Goal: Task Accomplishment & Management: Use online tool/utility

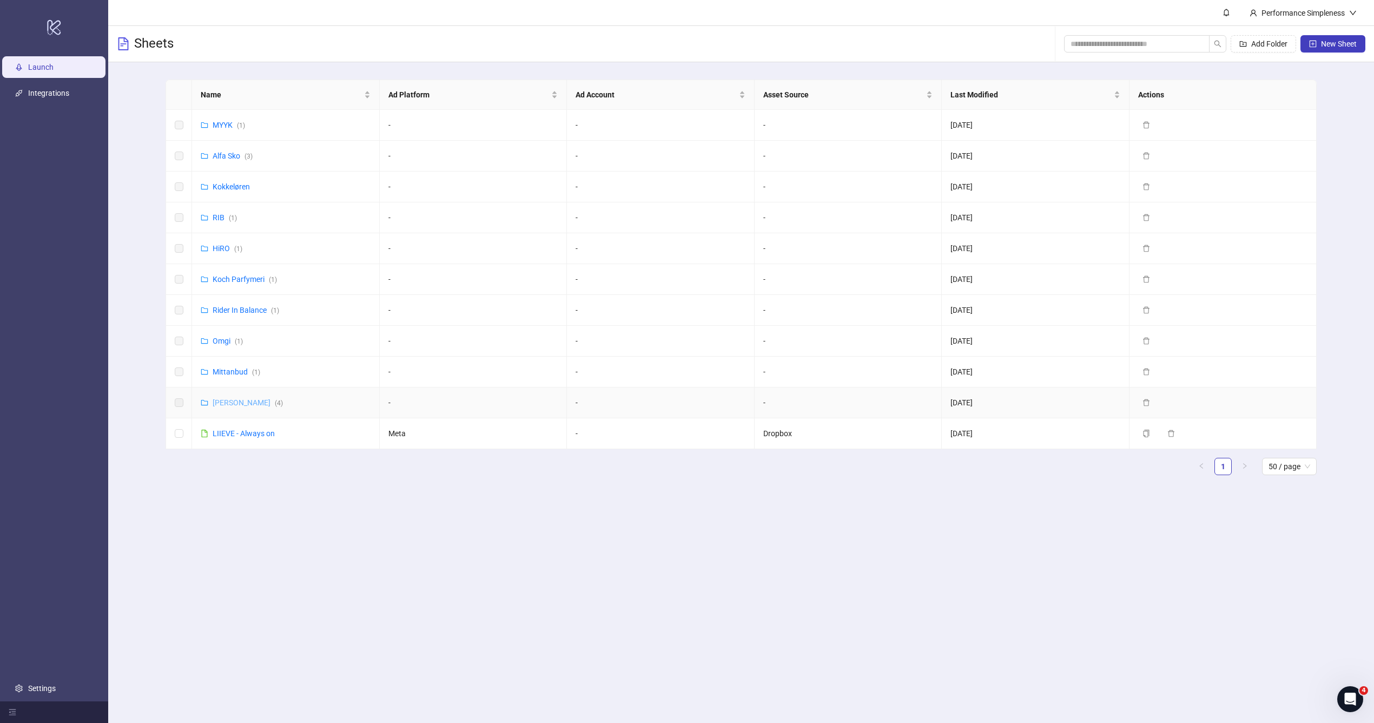
click at [228, 400] on link "[PERSON_NAME] ( 4 )" at bounding box center [248, 402] width 70 height 9
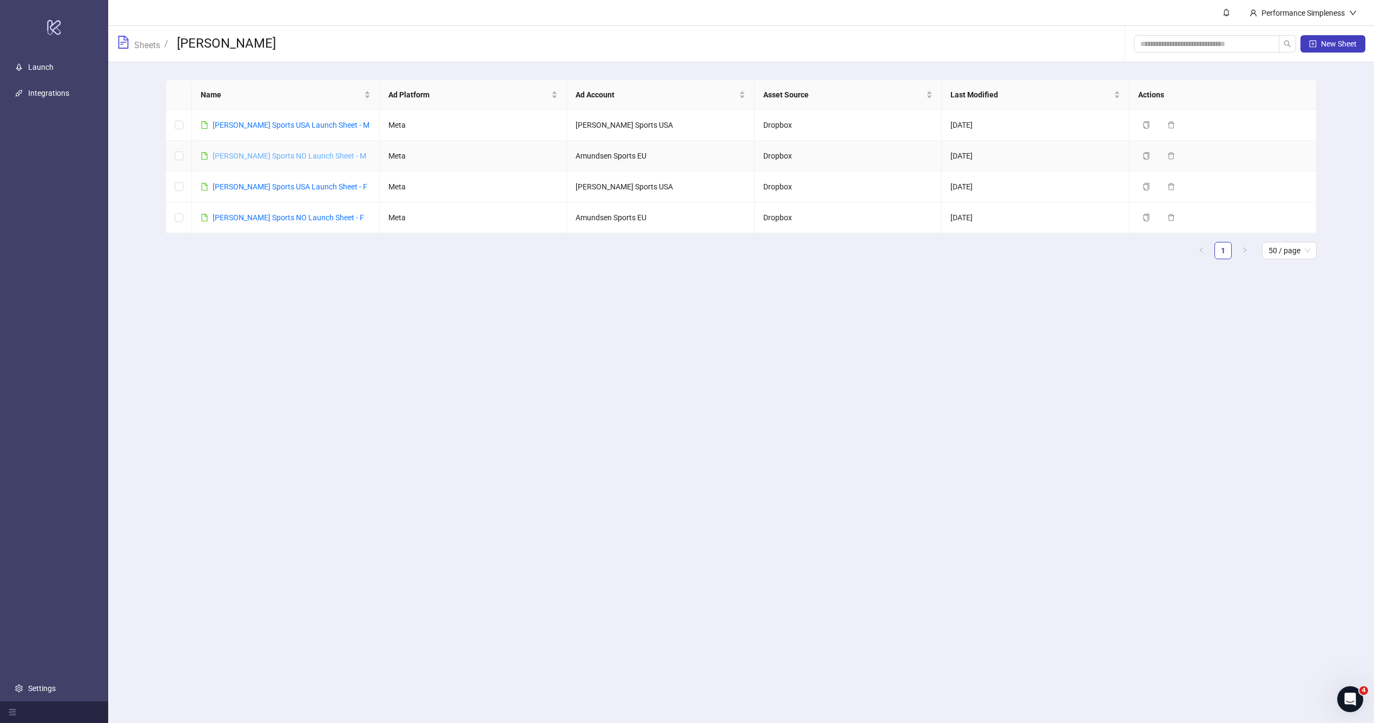
click at [312, 152] on link "[PERSON_NAME] Sports NO Launch Sheet - M" at bounding box center [290, 155] width 154 height 9
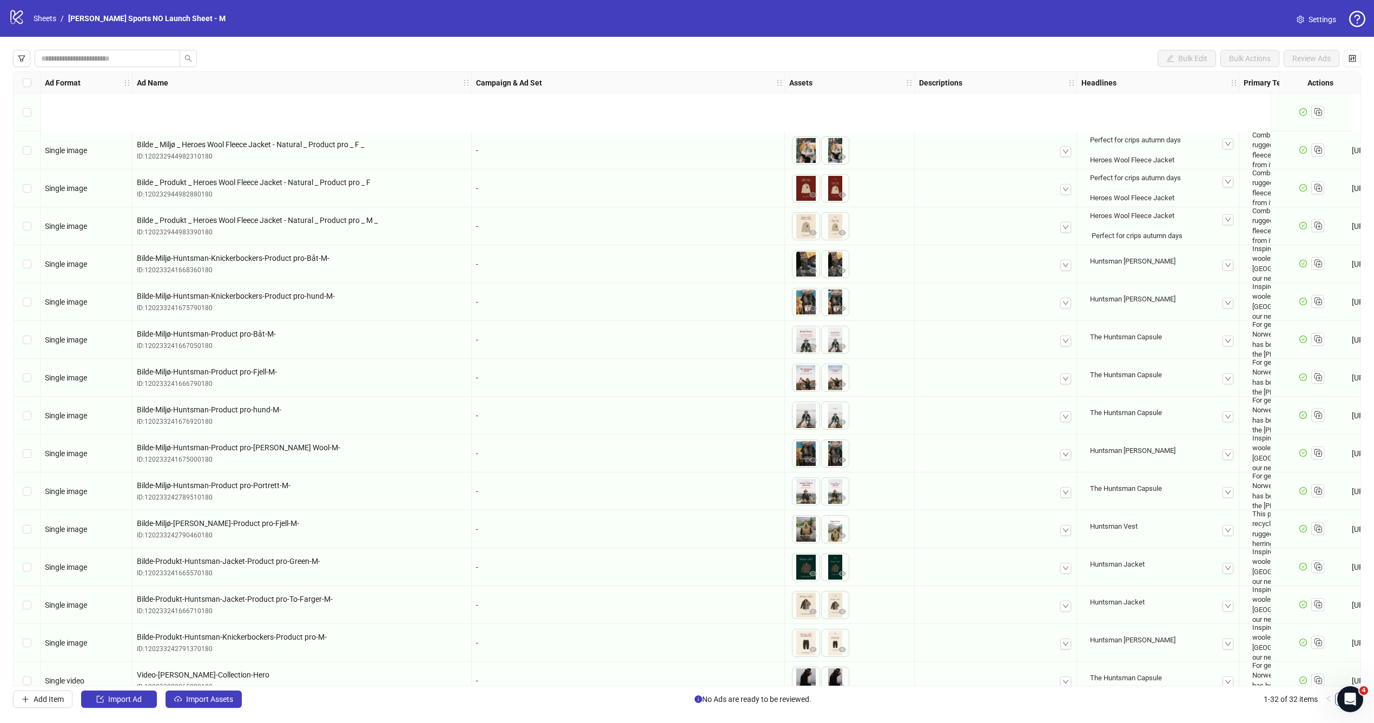
scroll to position [624, 0]
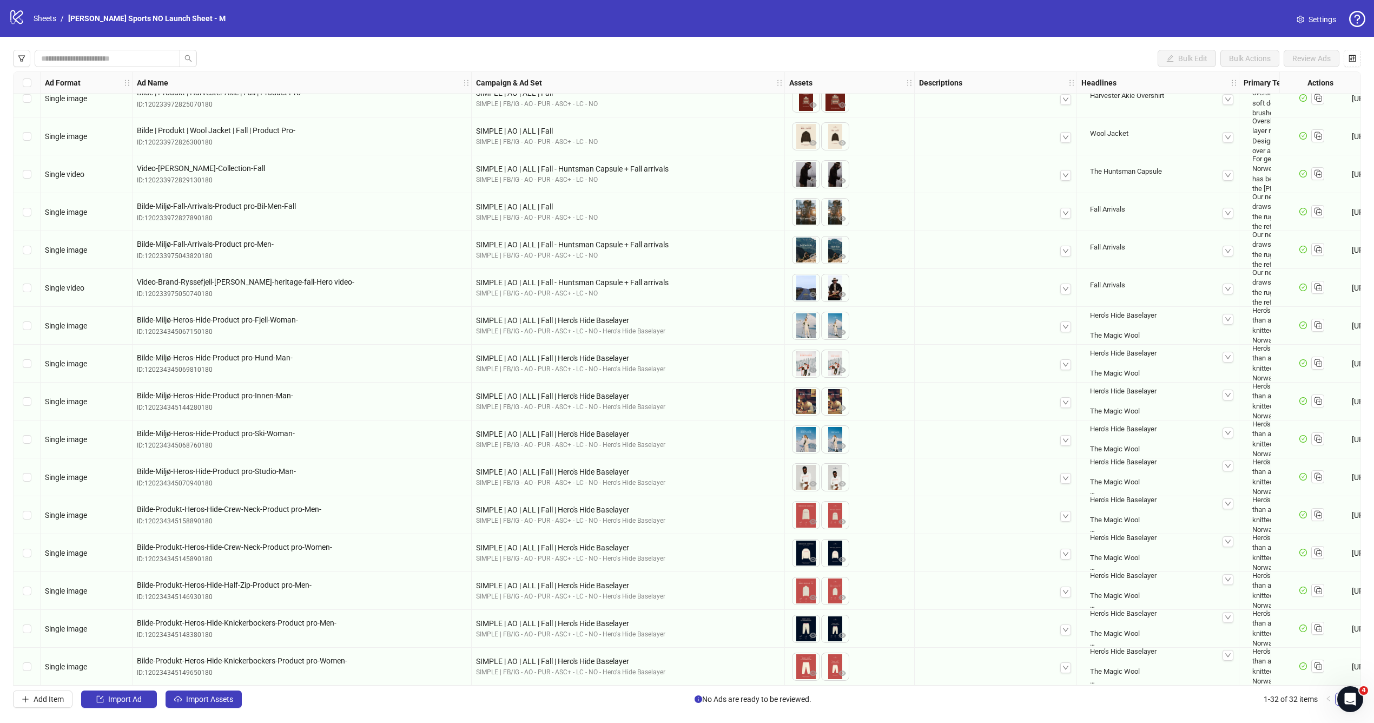
click at [430, 696] on div "Add Item Import Ad Import Assets No Ads are ready to be reviewed. 1-32 of 32 it…" at bounding box center [687, 698] width 1348 height 17
click at [211, 705] on button "Import Assets" at bounding box center [204, 698] width 76 height 17
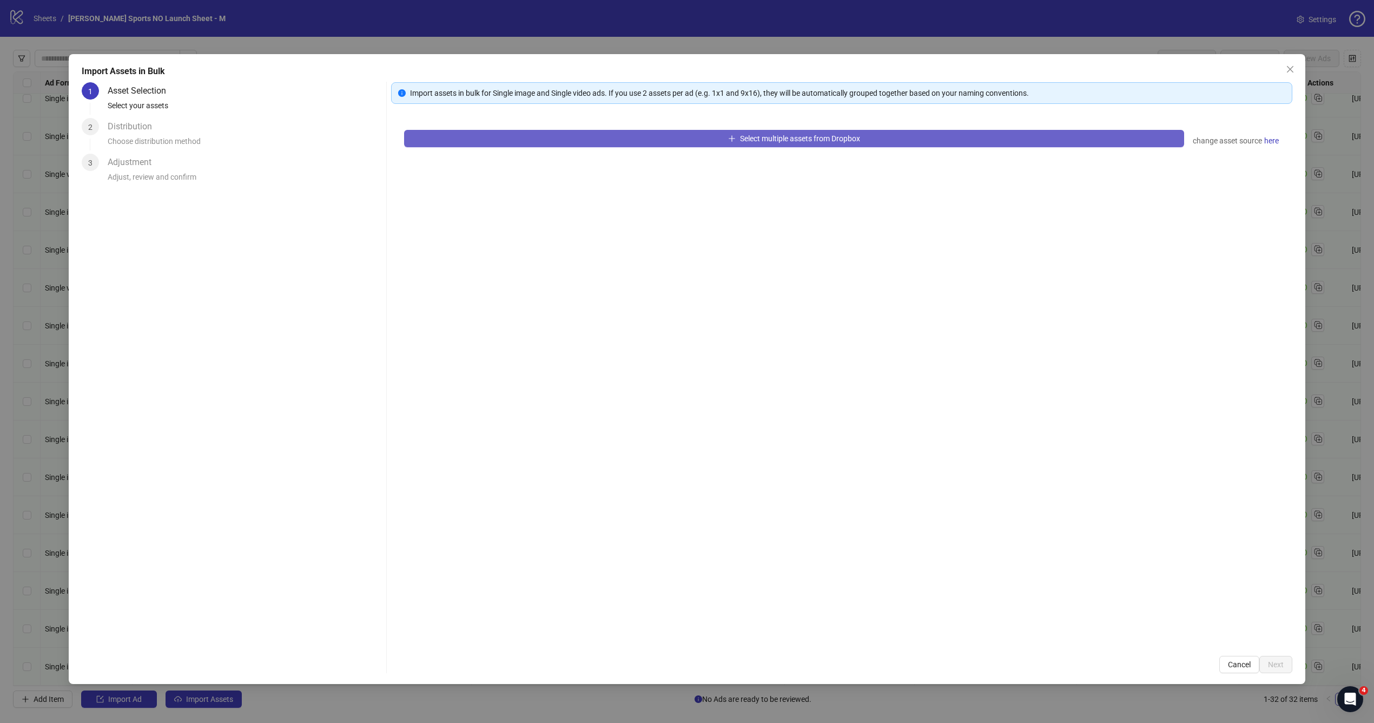
click at [598, 134] on button "Select multiple assets from Dropbox" at bounding box center [794, 138] width 780 height 17
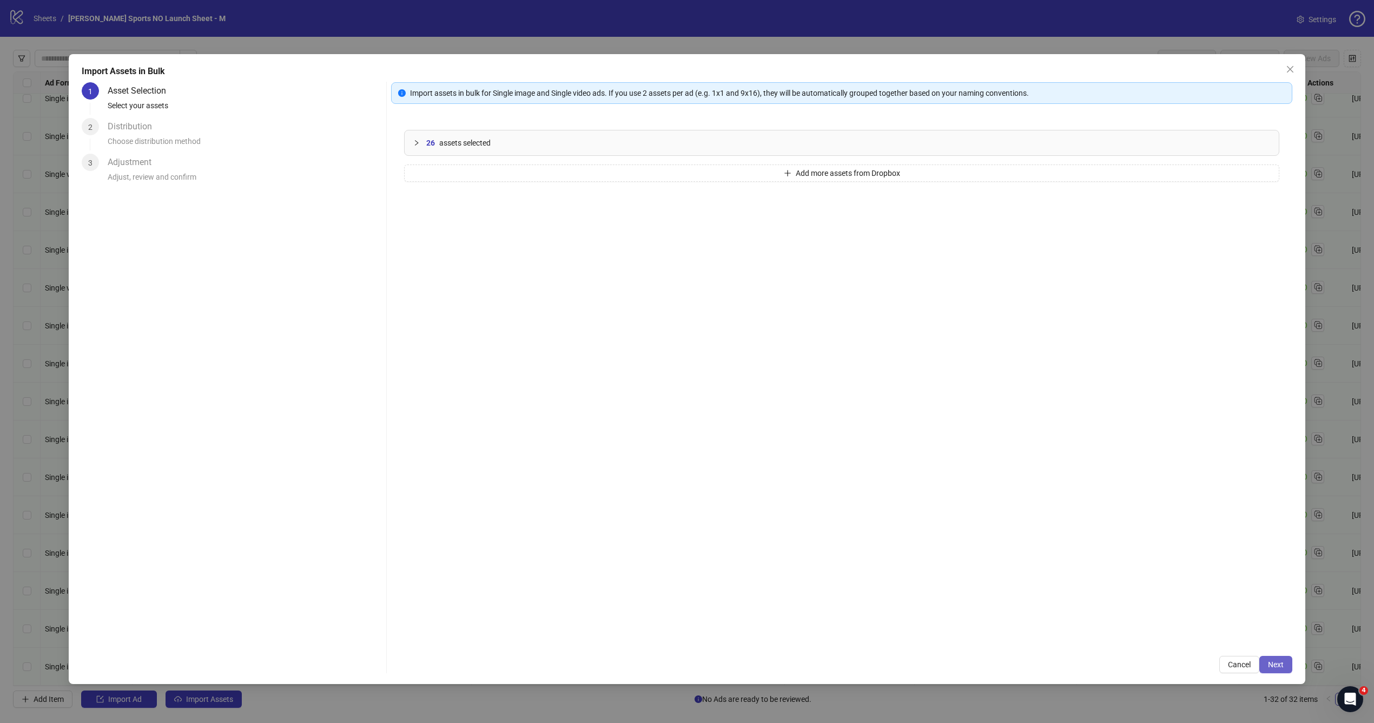
click at [1282, 664] on span "Next" at bounding box center [1276, 664] width 16 height 9
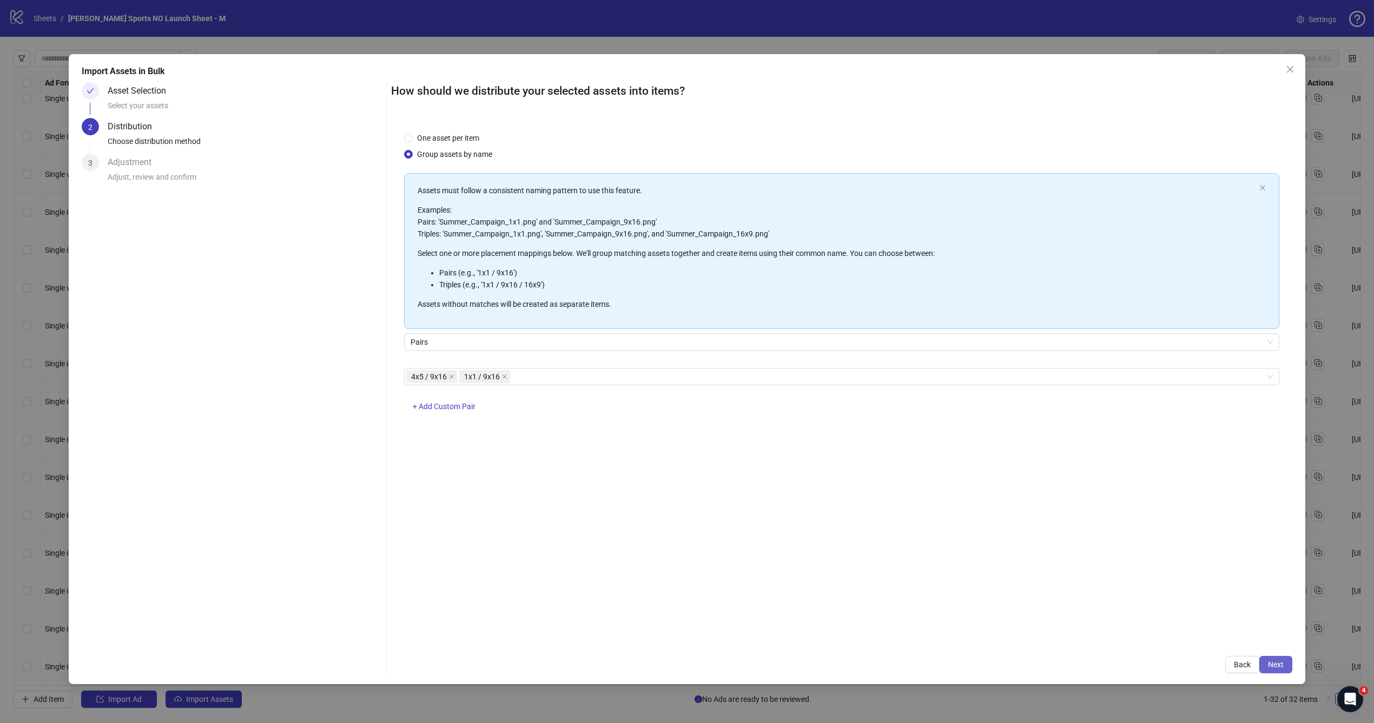
click at [1278, 670] on button "Next" at bounding box center [1275, 664] width 33 height 17
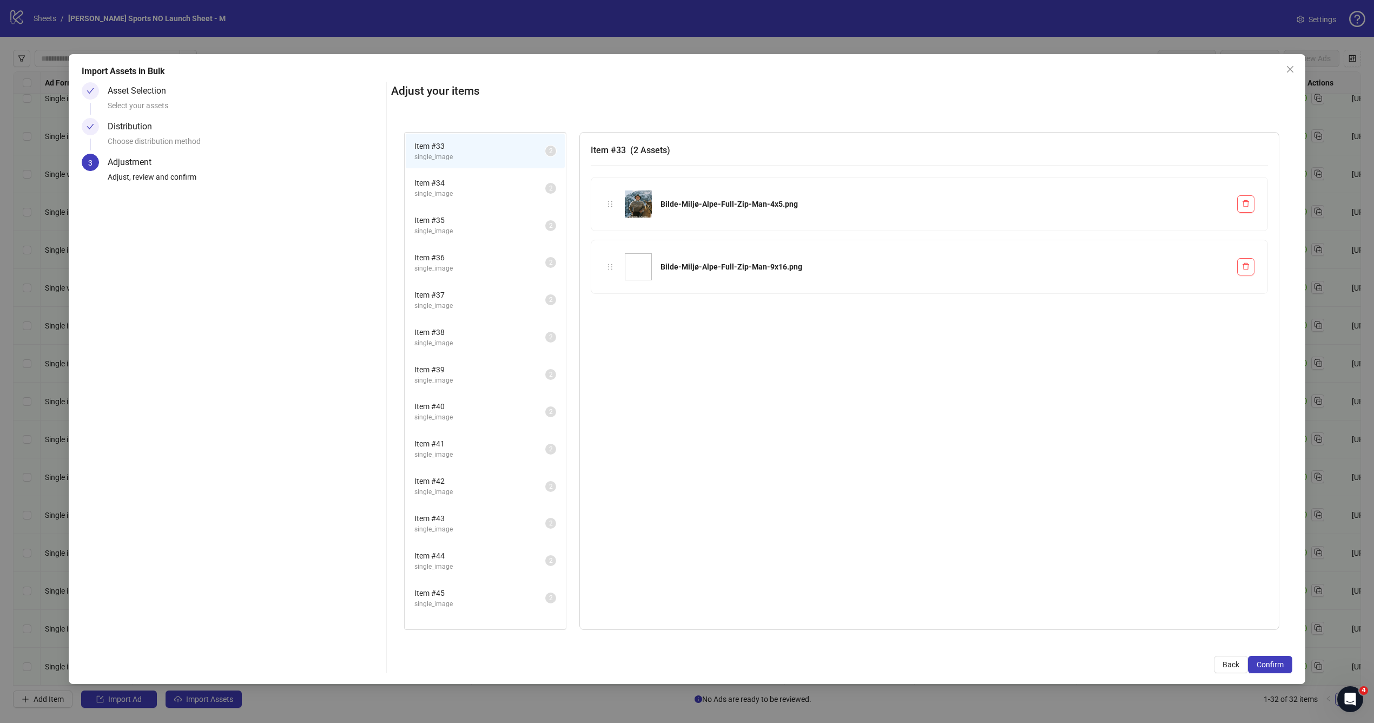
click at [460, 467] on div "Item # 42 single_image 2" at bounding box center [485, 485] width 161 height 37
click at [464, 514] on span "Item # 43" at bounding box center [479, 518] width 131 height 12
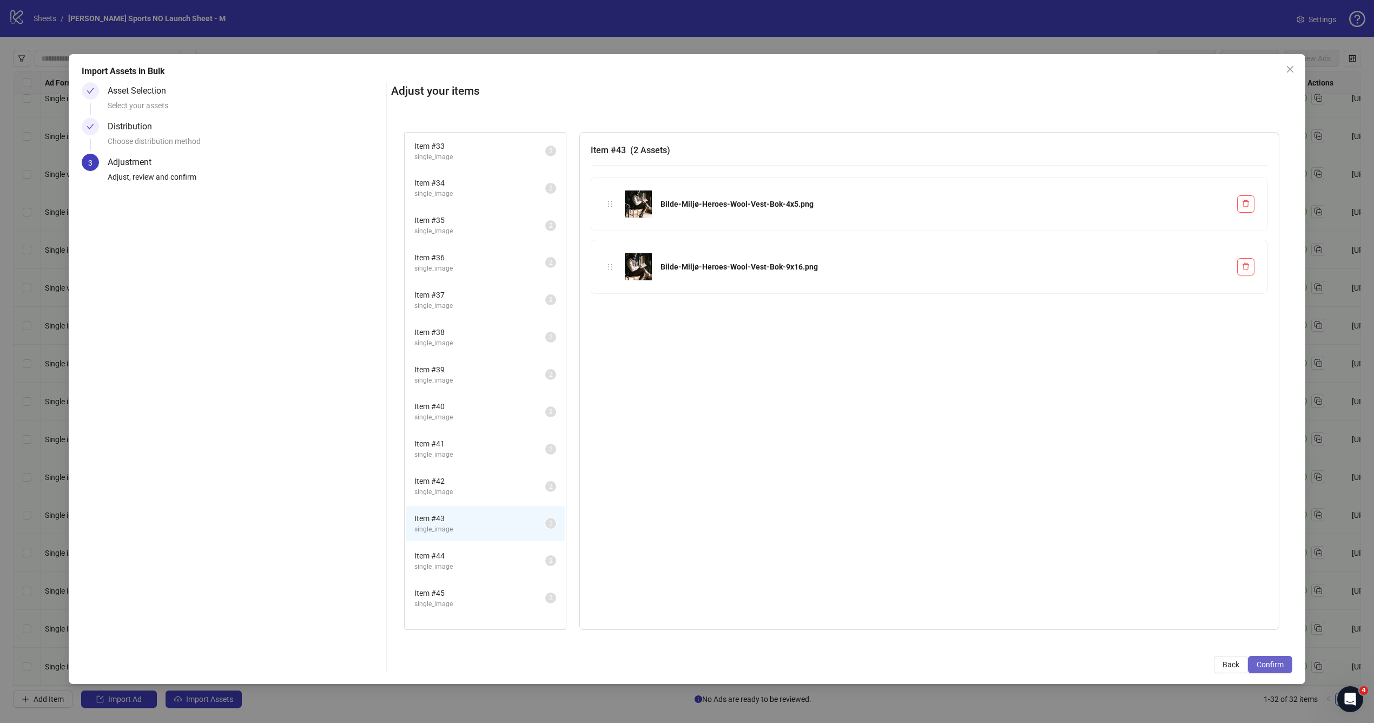
click at [1278, 670] on button "Confirm" at bounding box center [1270, 664] width 44 height 17
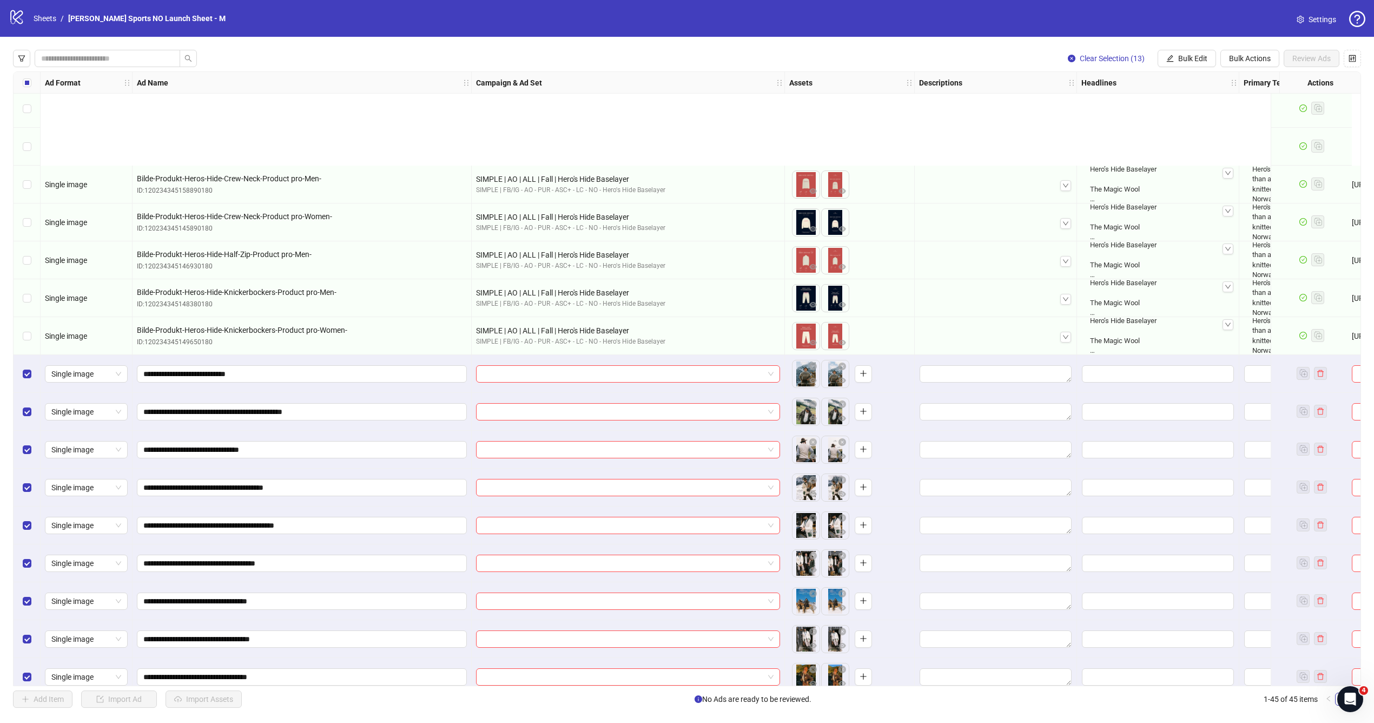
scroll to position [1116, 0]
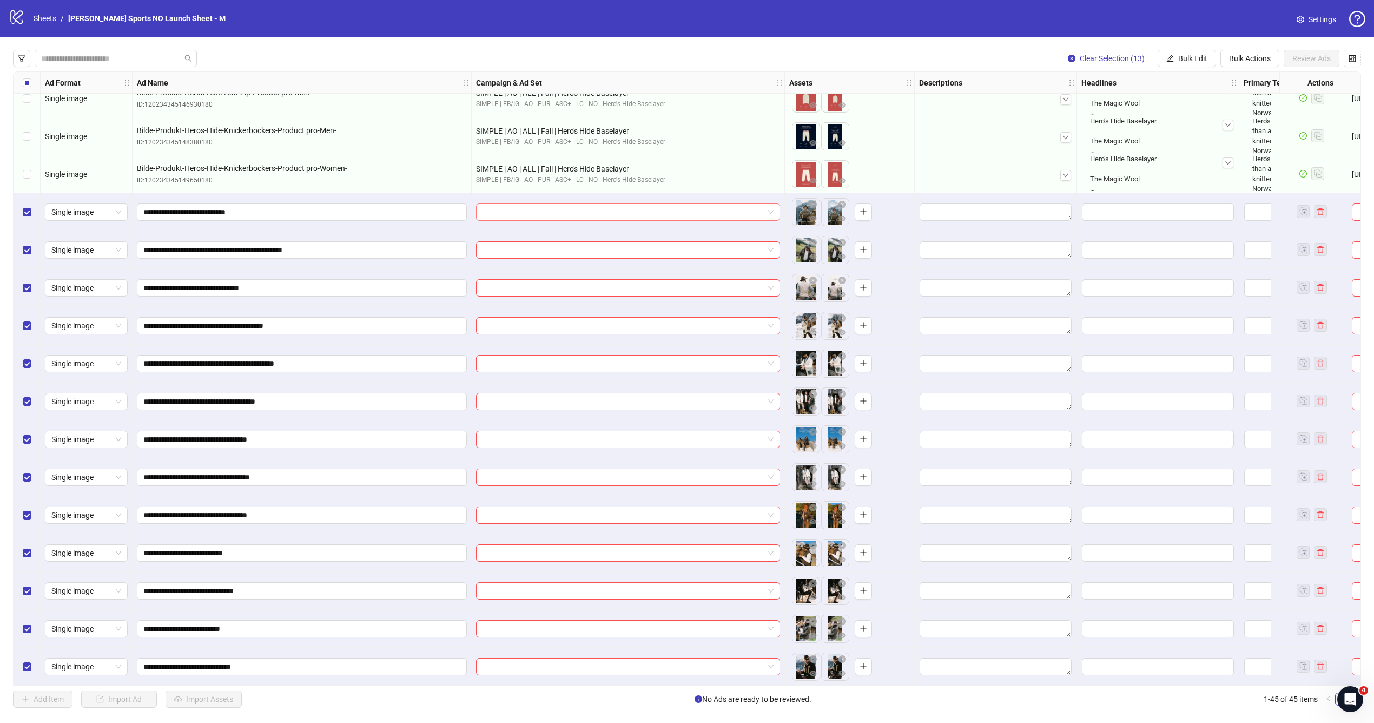
click at [578, 204] on input "search" at bounding box center [622, 212] width 281 height 16
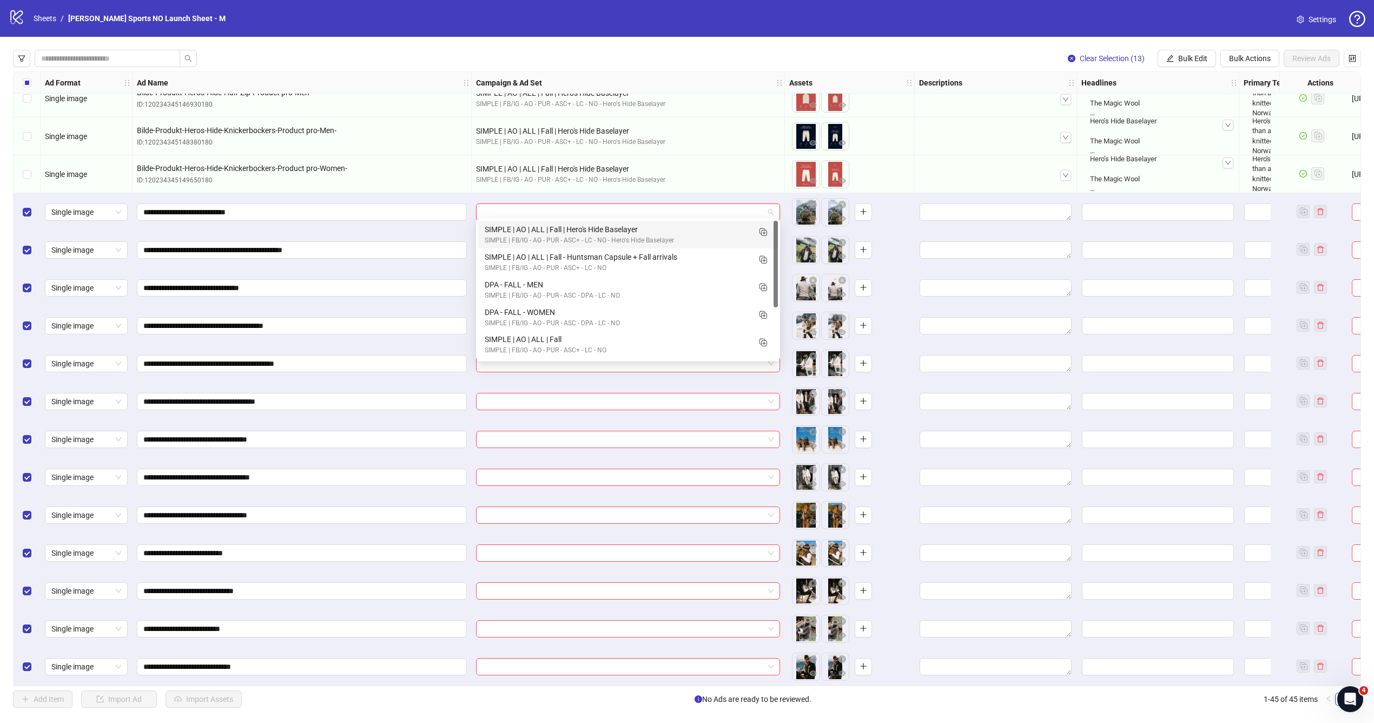
click at [451, 232] on div "**********" at bounding box center [302, 250] width 339 height 38
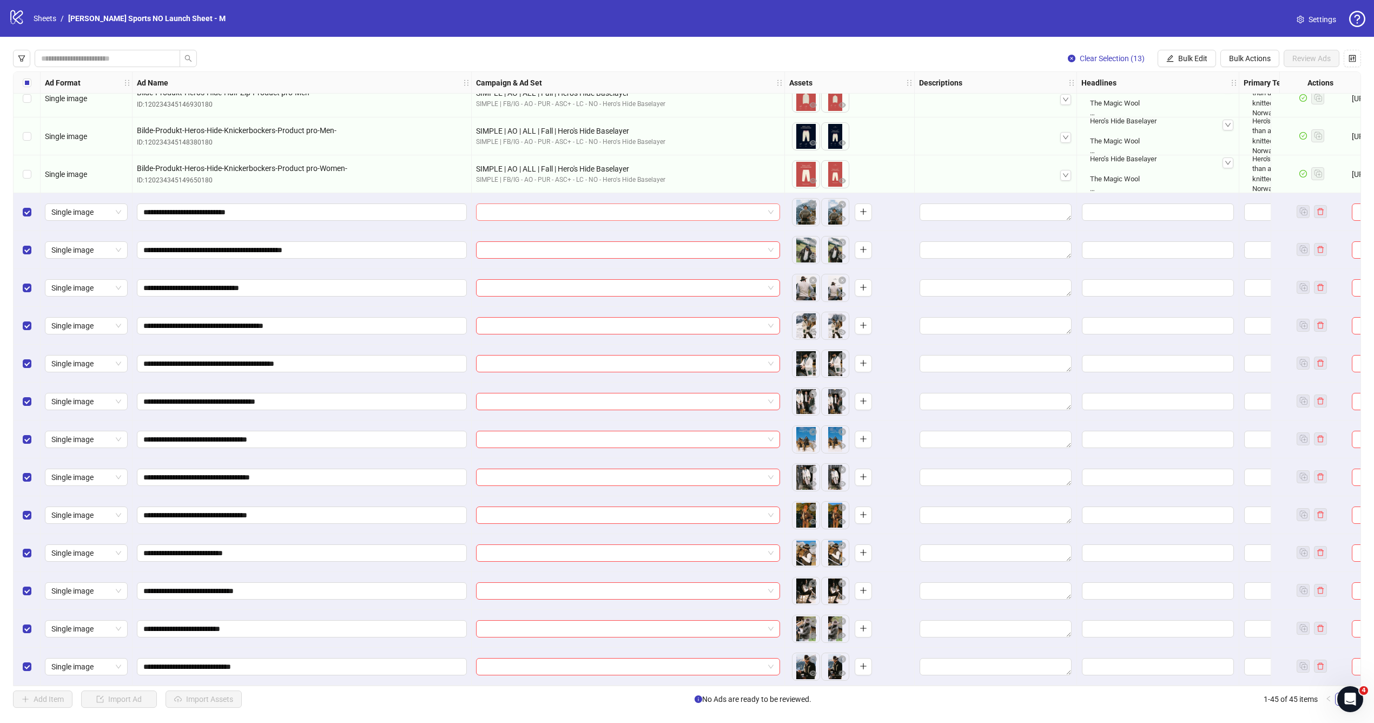
click at [543, 204] on input "search" at bounding box center [622, 212] width 281 height 16
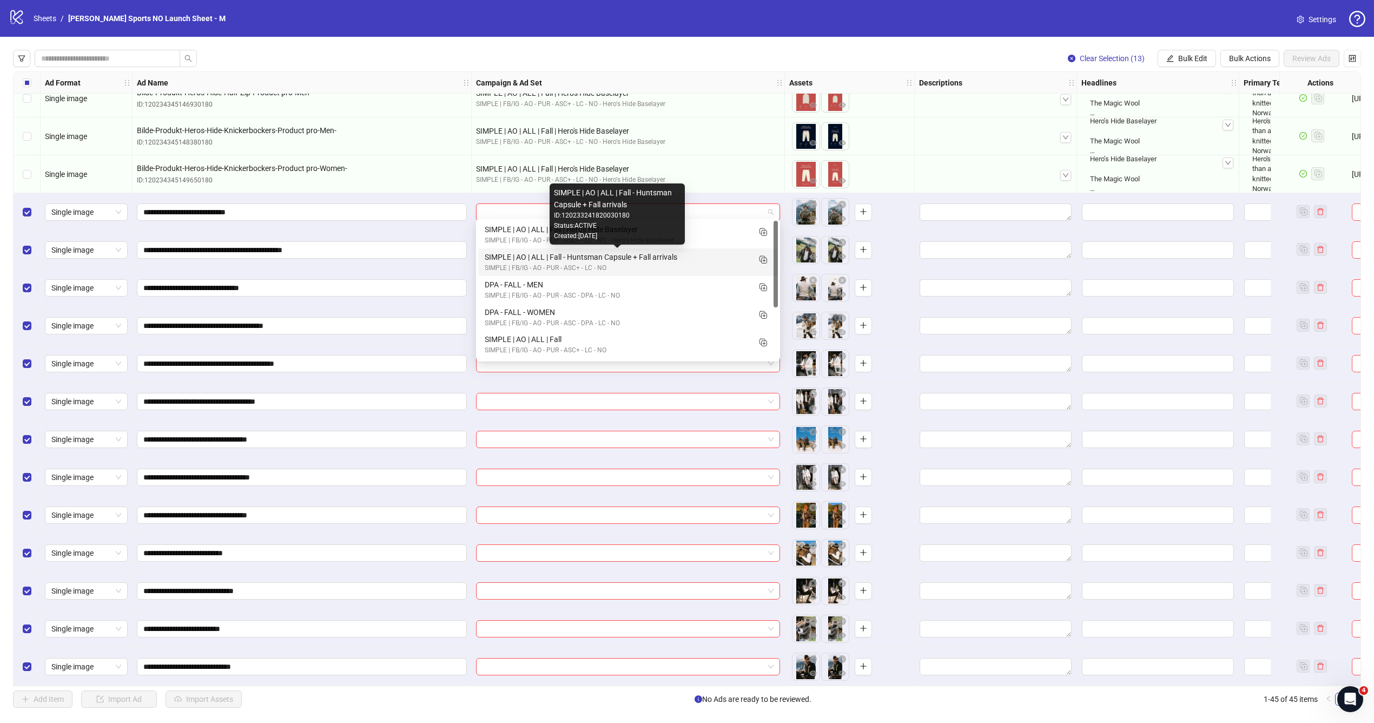
click at [582, 258] on div "SIMPLE | AO | ALL | Fall - Huntsman Capsule + Fall arrivals" at bounding box center [617, 257] width 265 height 12
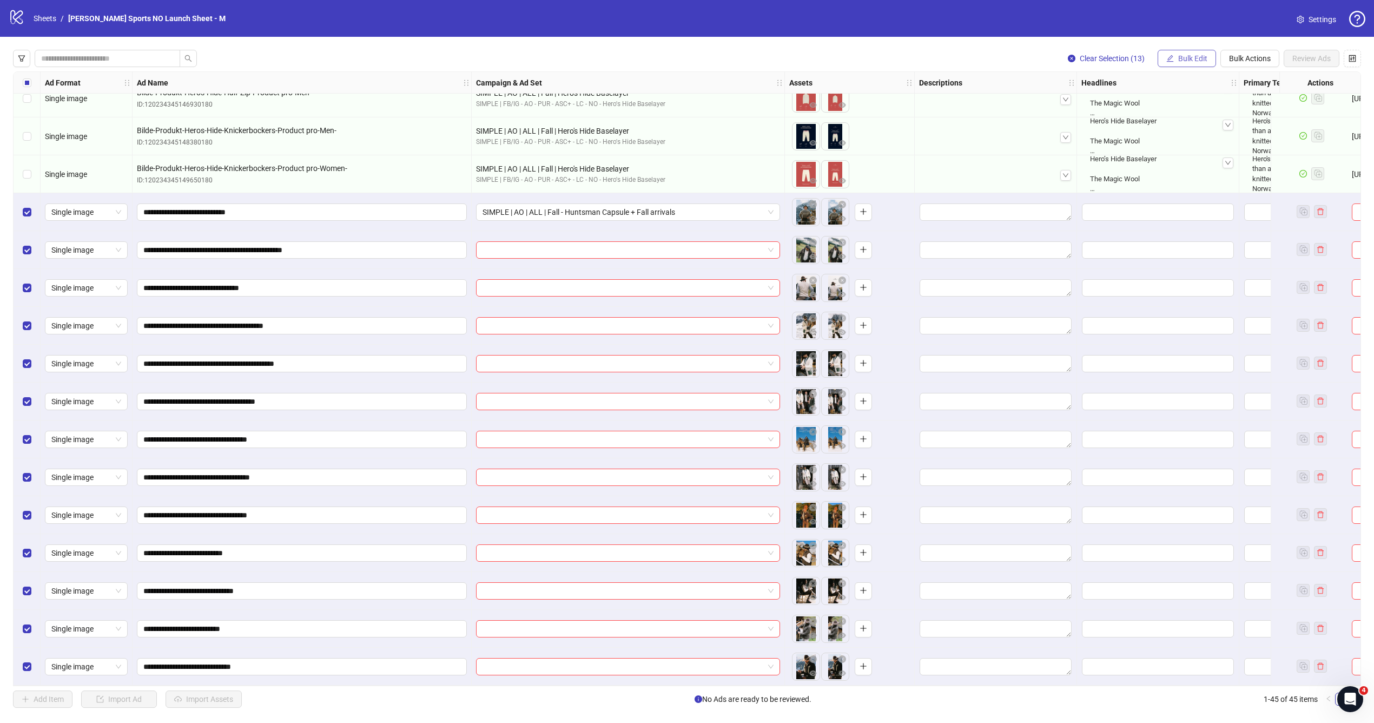
click at [1169, 56] on icon "edit" at bounding box center [1170, 58] width 7 height 7
click at [1176, 114] on span "Campaign & Ad Set" at bounding box center [1197, 115] width 64 height 12
click at [1257, 131] on icon "check" at bounding box center [1258, 133] width 8 height 8
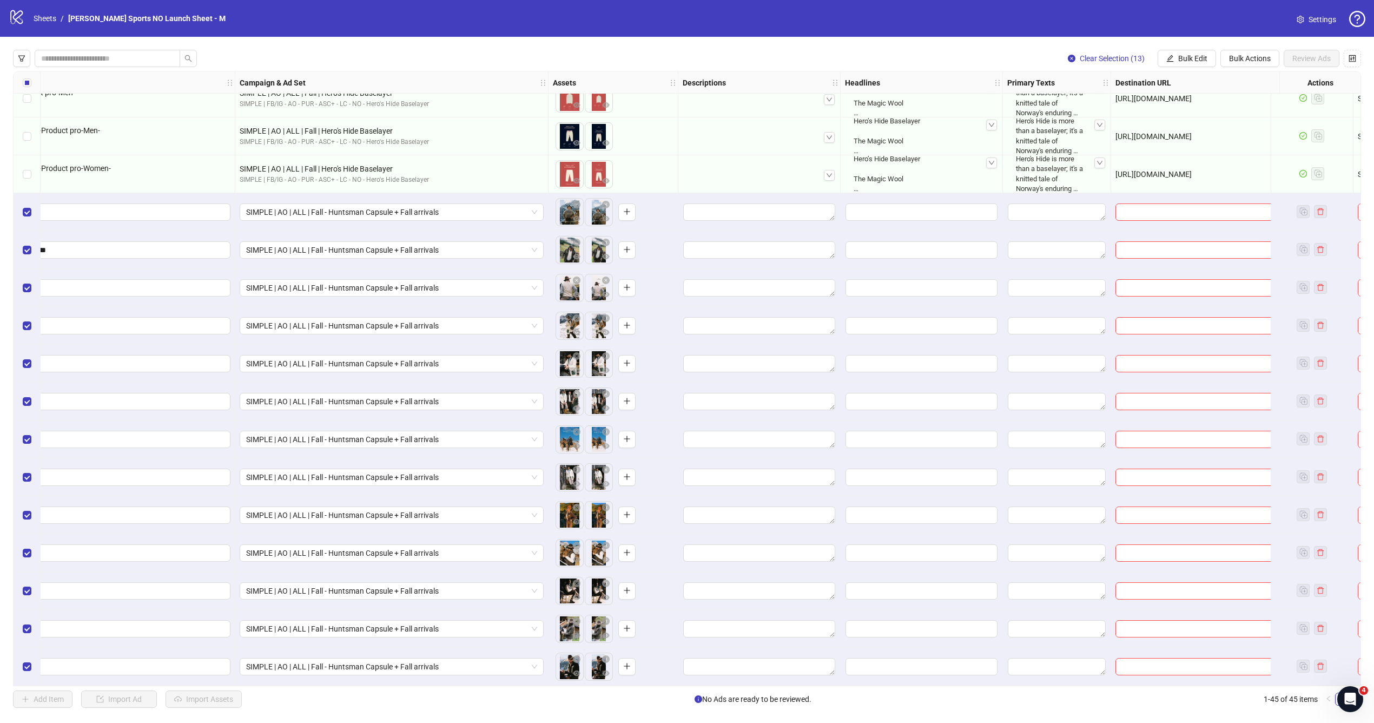
scroll to position [1116, 238]
click at [1172, 62] on span "button" at bounding box center [1170, 58] width 8 height 9
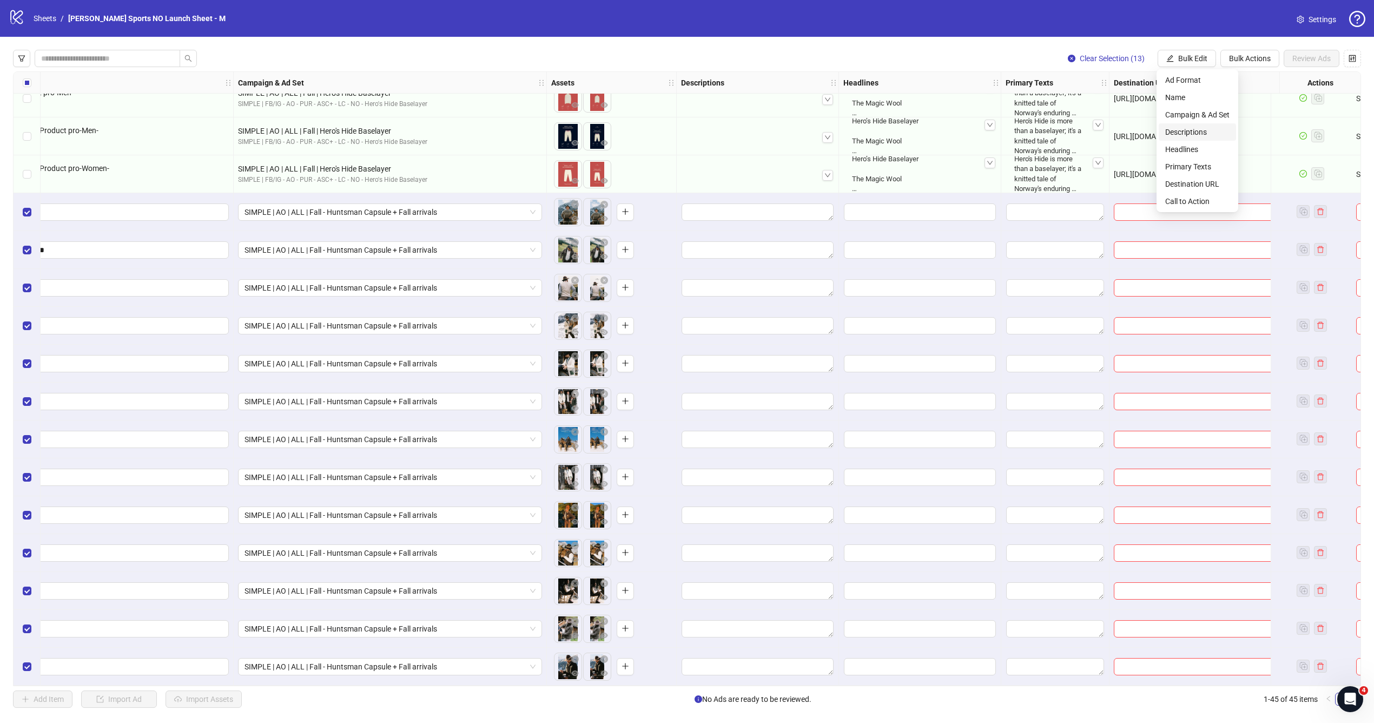
click at [1176, 130] on span "Descriptions" at bounding box center [1197, 132] width 64 height 12
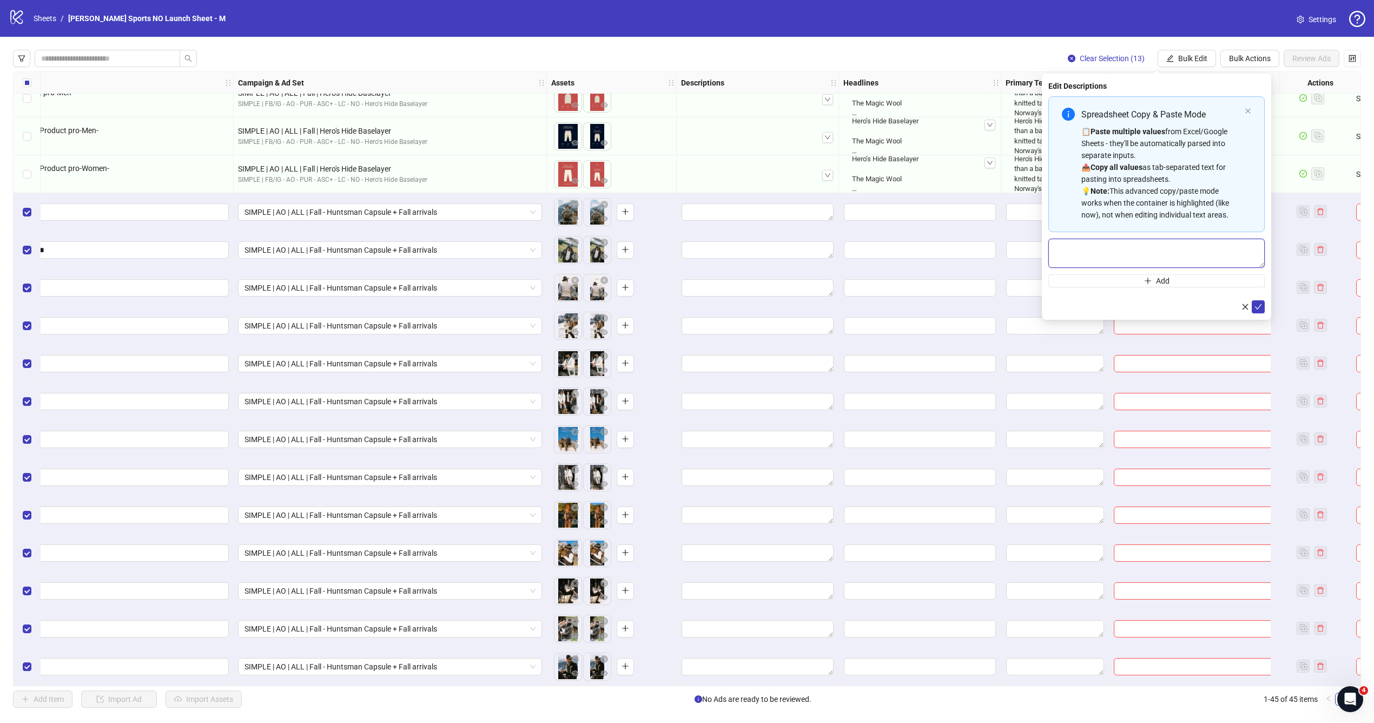
click at [1110, 244] on textarea "Multi-text input container - paste or copy values" at bounding box center [1156, 253] width 216 height 29
click at [1261, 307] on icon "check" at bounding box center [1258, 307] width 8 height 8
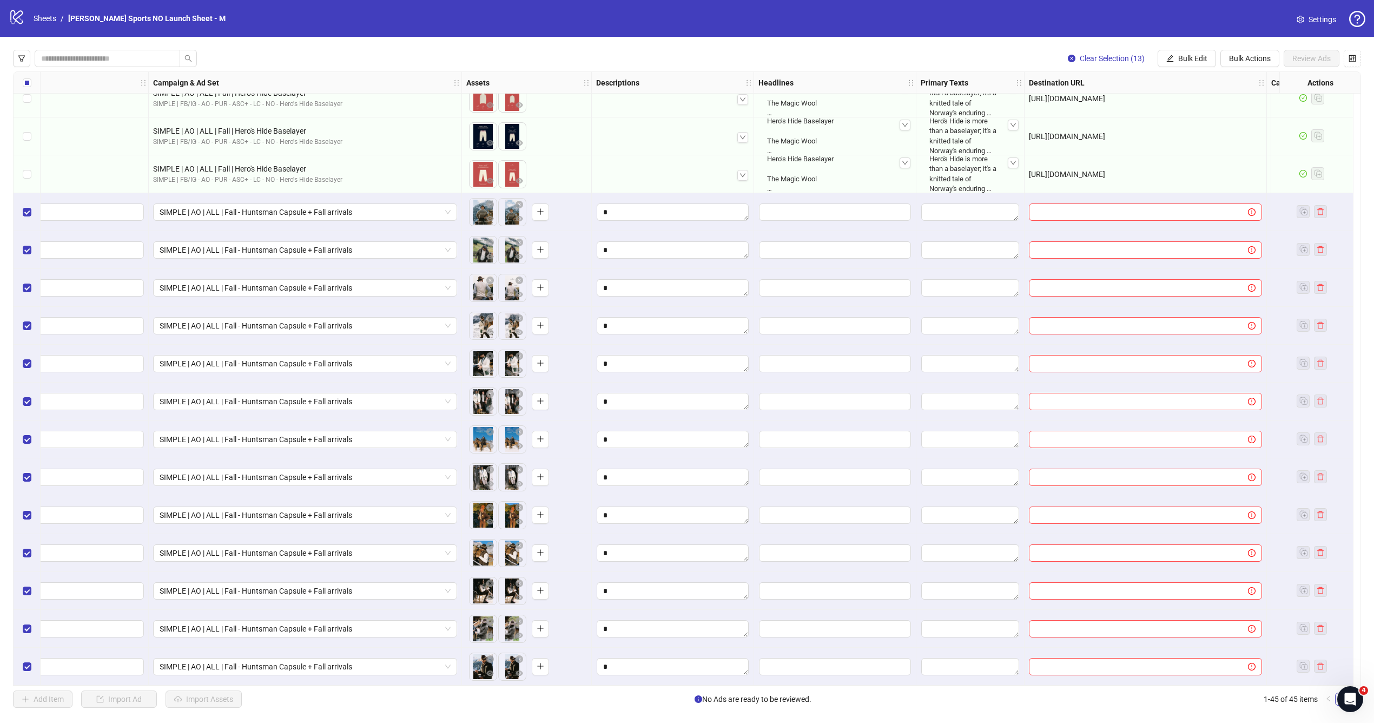
scroll to position [1116, 325]
click at [849, 207] on input "Edit values" at bounding box center [833, 211] width 152 height 17
